Goal: Navigation & Orientation: Find specific page/section

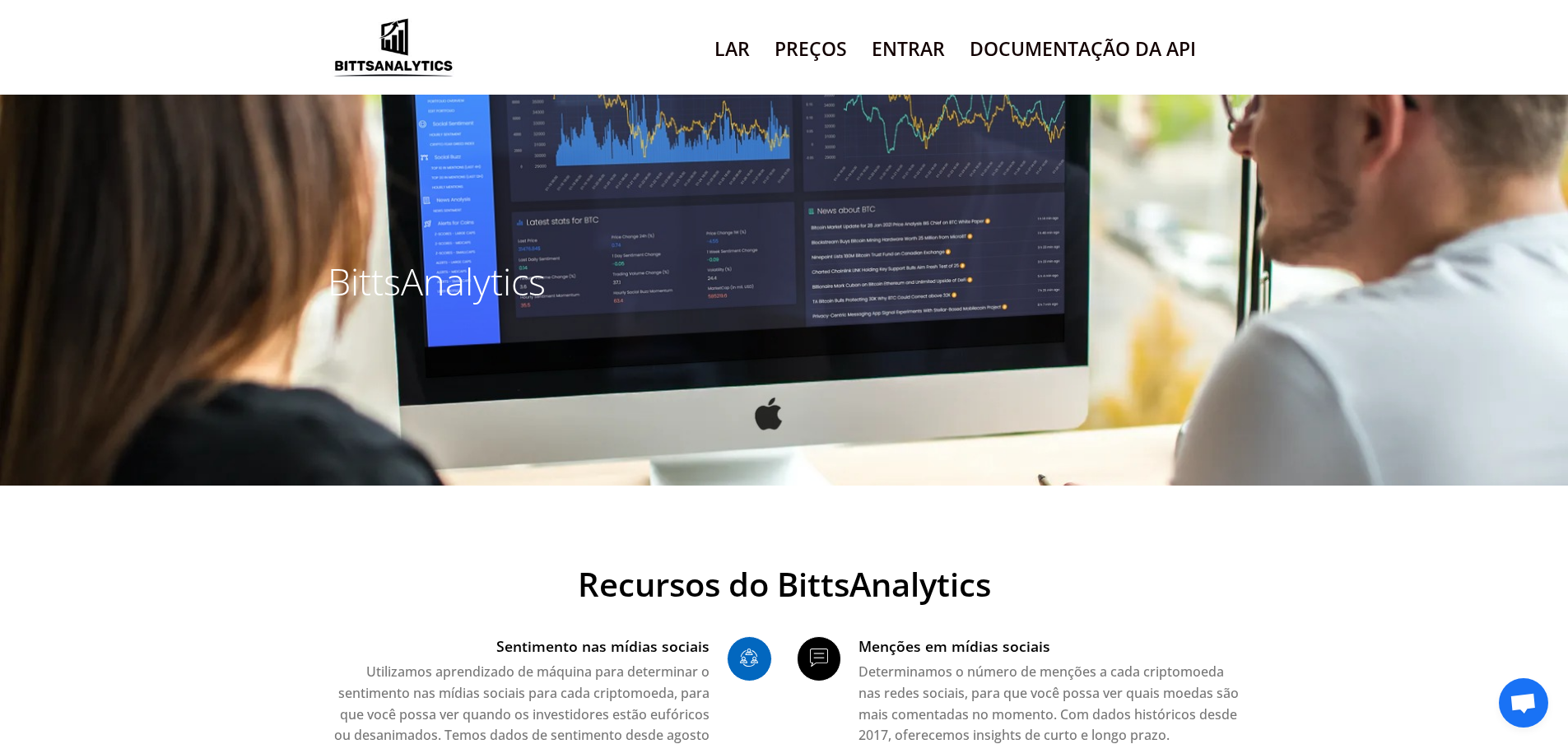
click at [890, 47] on font "Entrar" at bounding box center [908, 48] width 74 height 26
click at [799, 52] on font "Preços" at bounding box center [810, 48] width 73 height 26
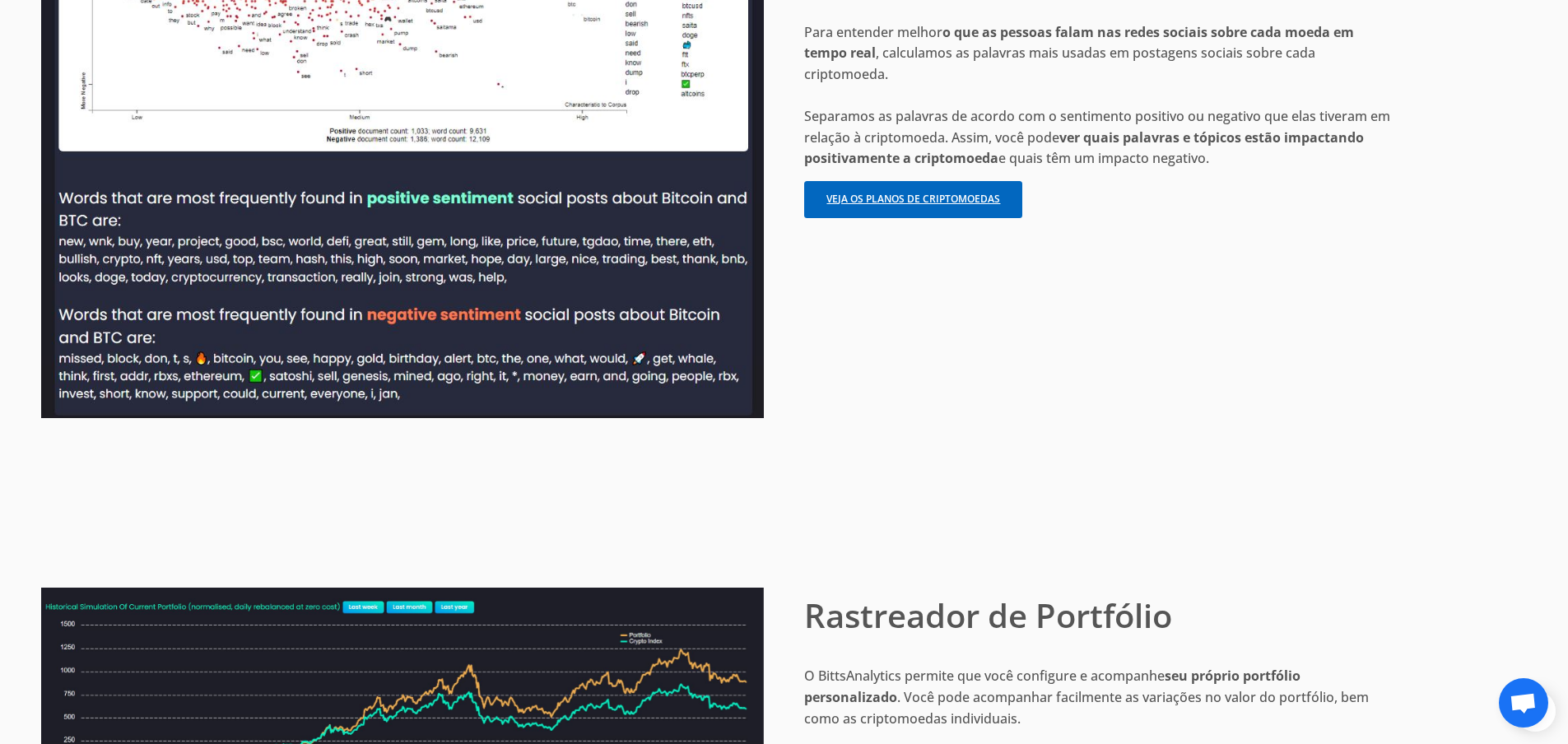
scroll to position [6093, 0]
